Goal: Task Accomplishment & Management: Use online tool/utility

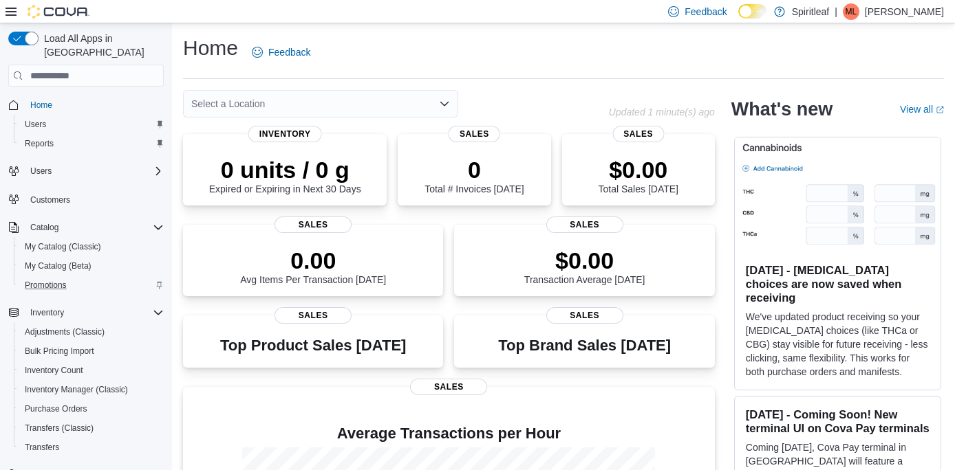
scroll to position [164, 0]
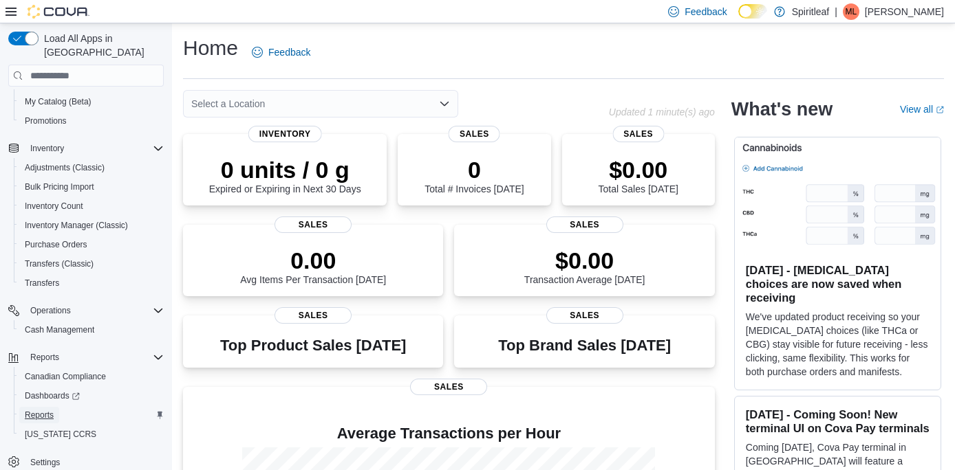
click at [42, 410] on span "Reports" at bounding box center [39, 415] width 29 height 11
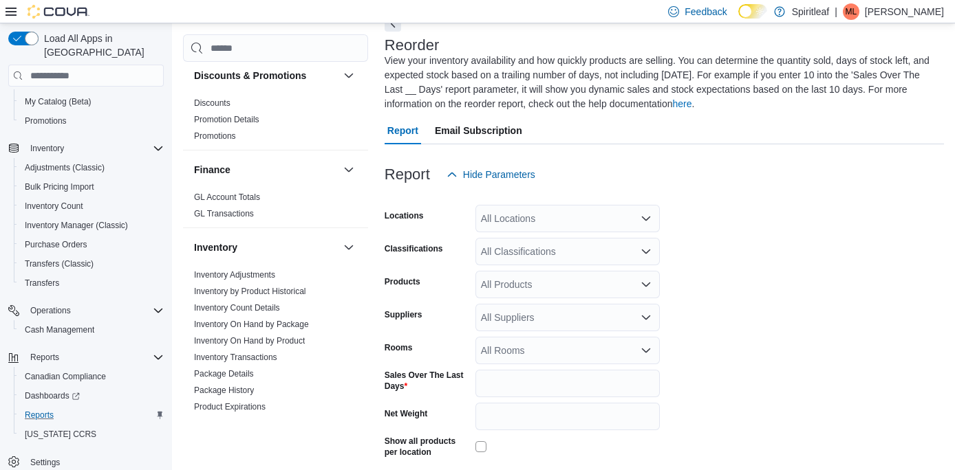
scroll to position [1007, 0]
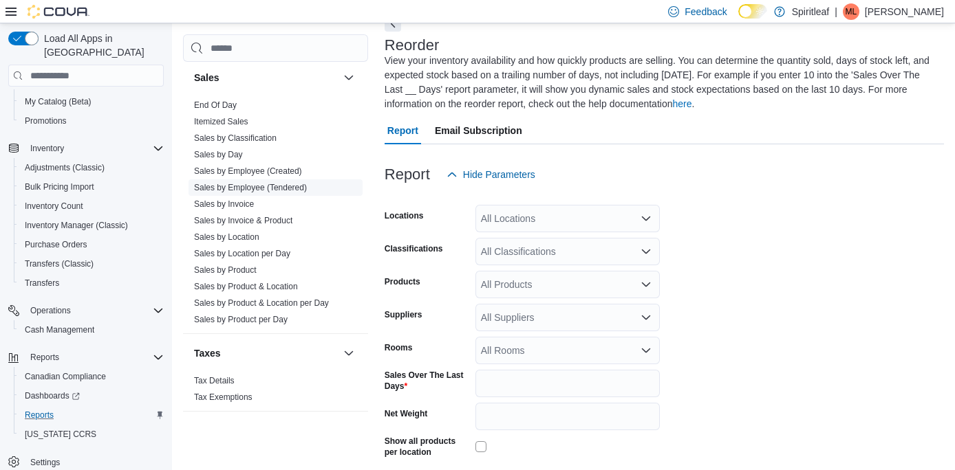
click at [261, 183] on link "Sales by Employee (Tendered)" at bounding box center [250, 188] width 113 height 10
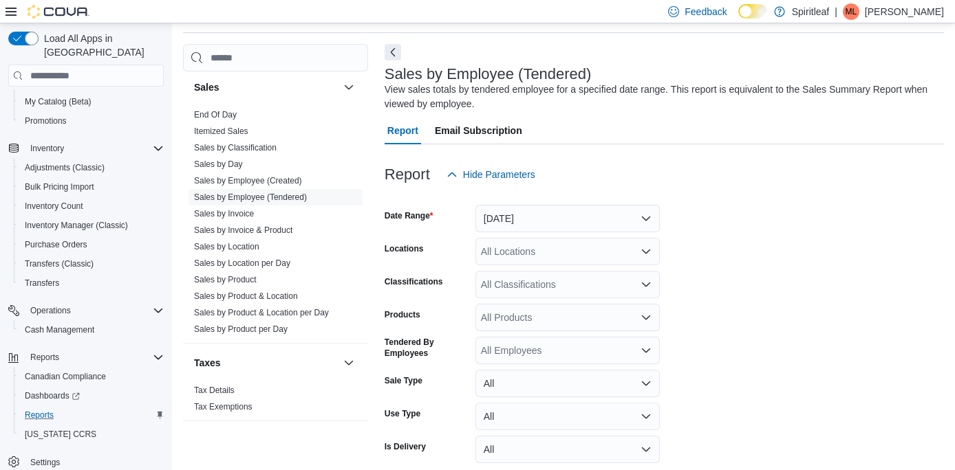
scroll to position [105, 0]
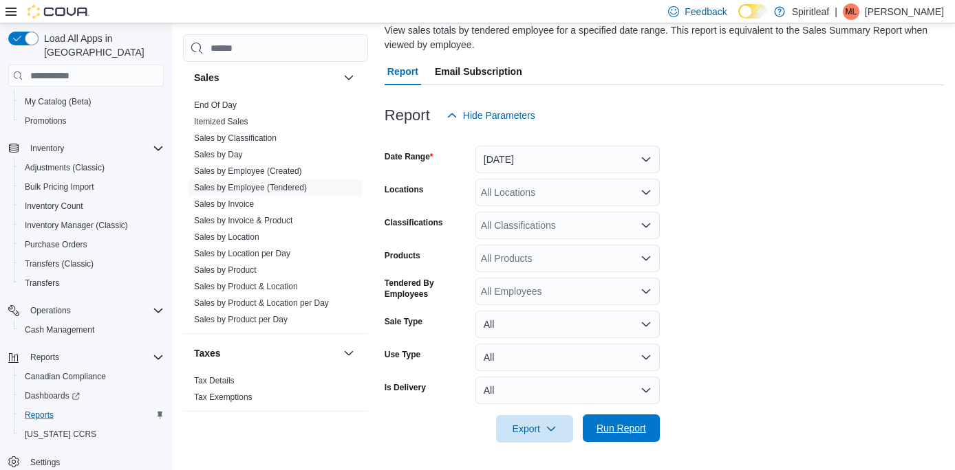
click at [622, 428] on span "Run Report" at bounding box center [621, 429] width 50 height 14
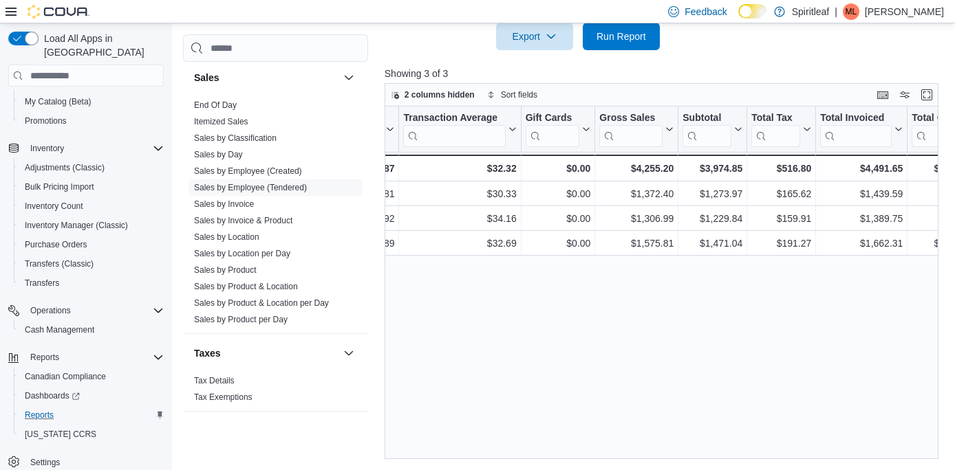
scroll to position [0, 589]
